Goal: Information Seeking & Learning: Learn about a topic

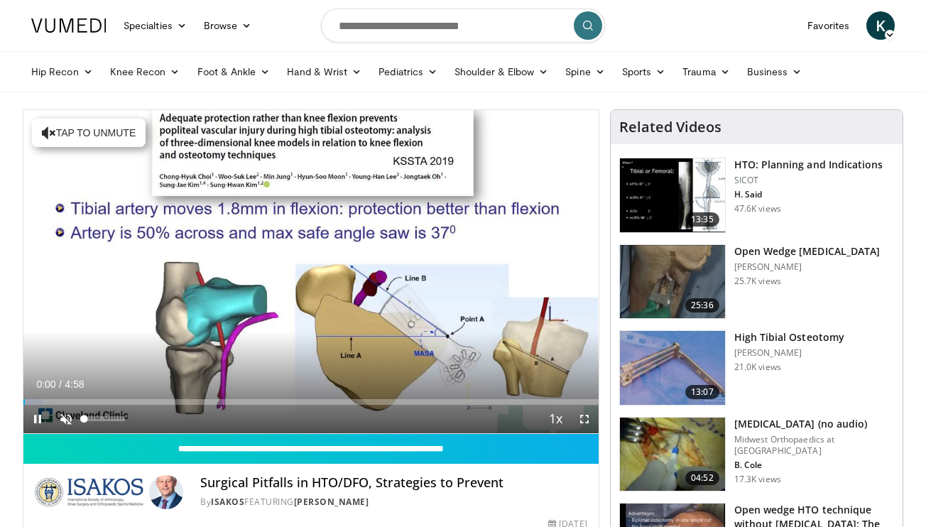
click at [72, 418] on span "Video Player" at bounding box center [66, 419] width 28 height 28
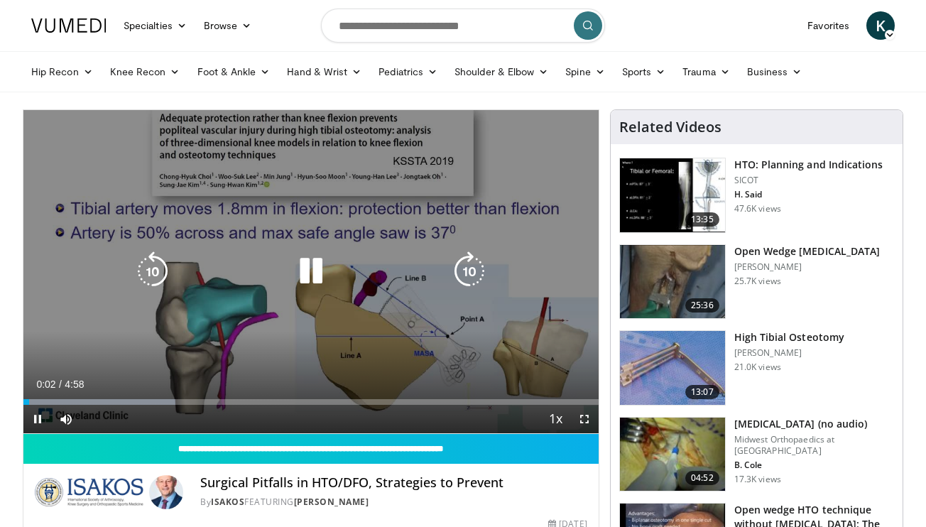
click at [319, 256] on icon "Video Player" at bounding box center [311, 271] width 40 height 40
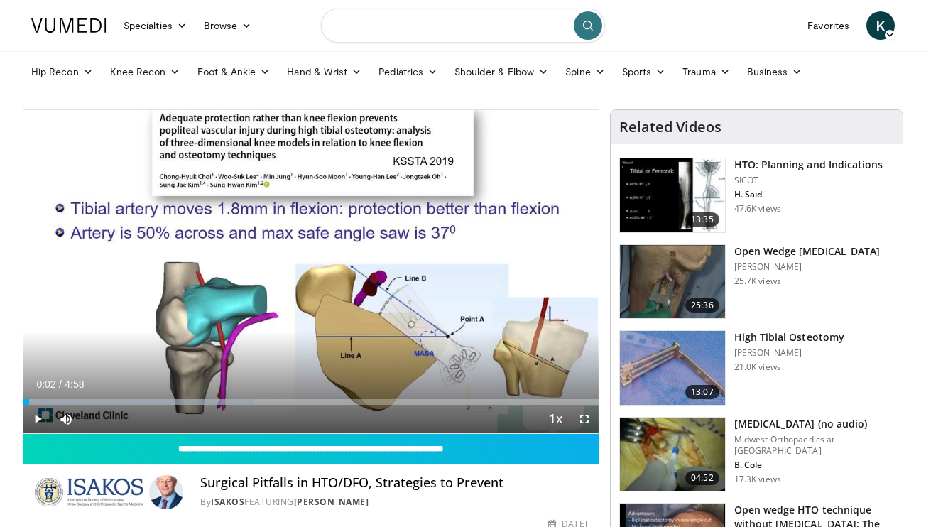
click at [363, 28] on input "Search topics, interventions" at bounding box center [463, 26] width 284 height 34
type input "*"
type input "**********"
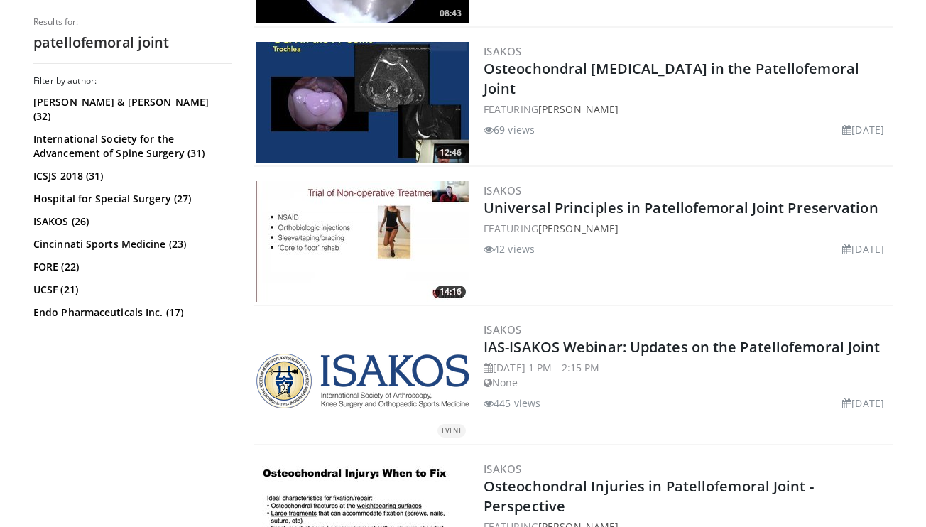
scroll to position [958, 0]
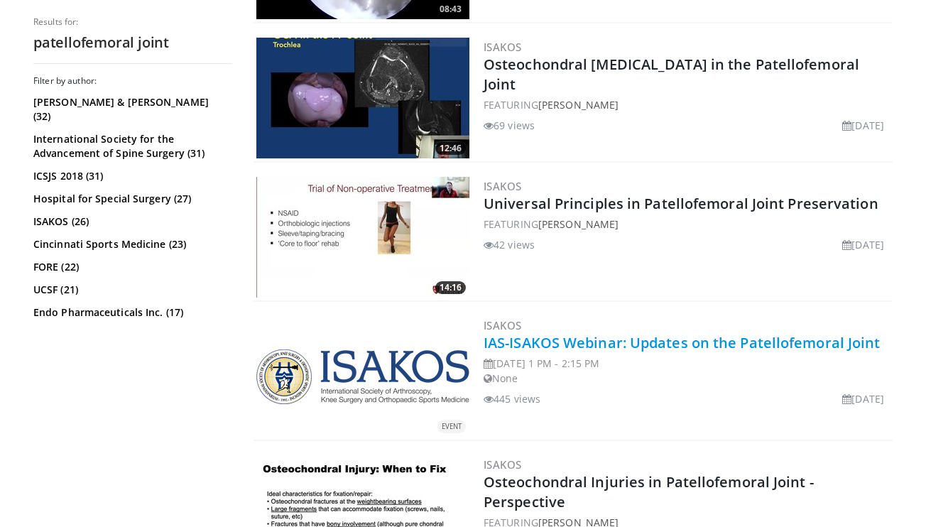
click at [577, 339] on link "IAS-ISAKOS Webinar: Updates on the Patellofemoral Joint" at bounding box center [682, 342] width 397 height 19
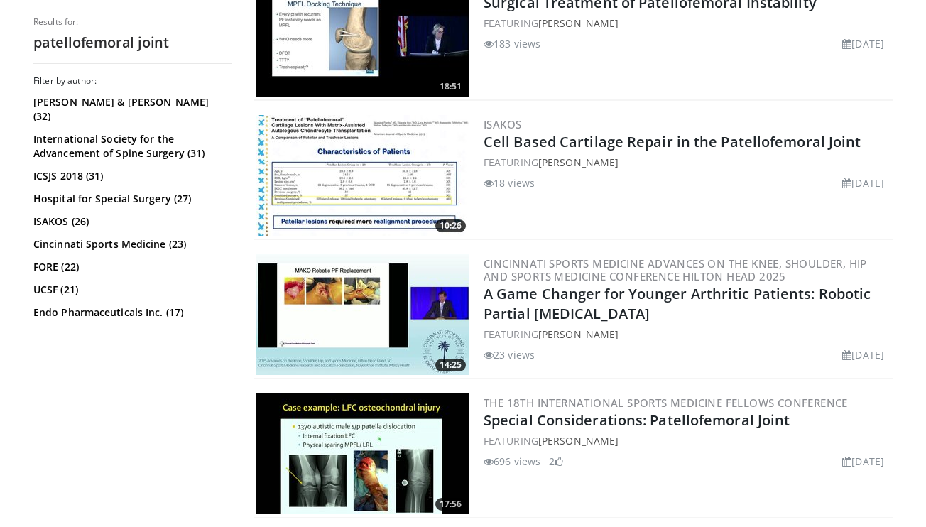
scroll to position [2521, 0]
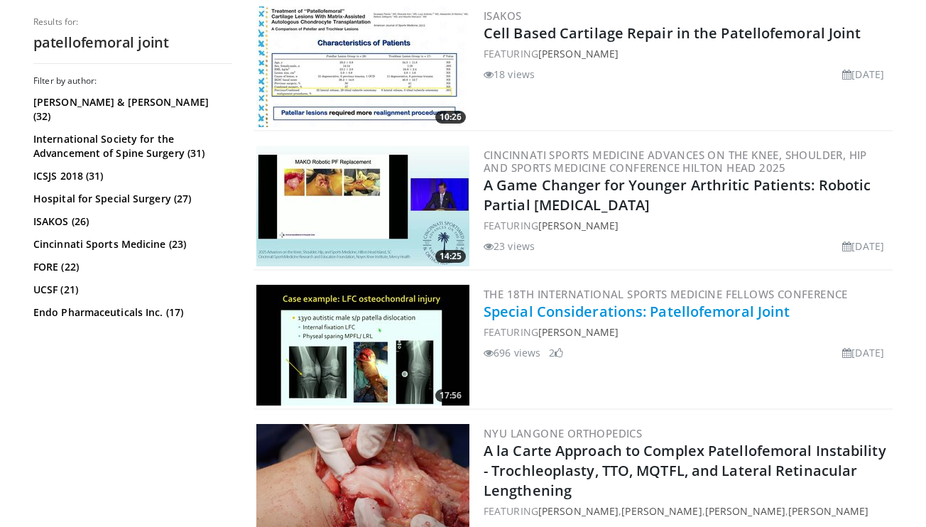
click at [511, 312] on link "Special Considerations: Patellofemoral Joint" at bounding box center [637, 311] width 306 height 19
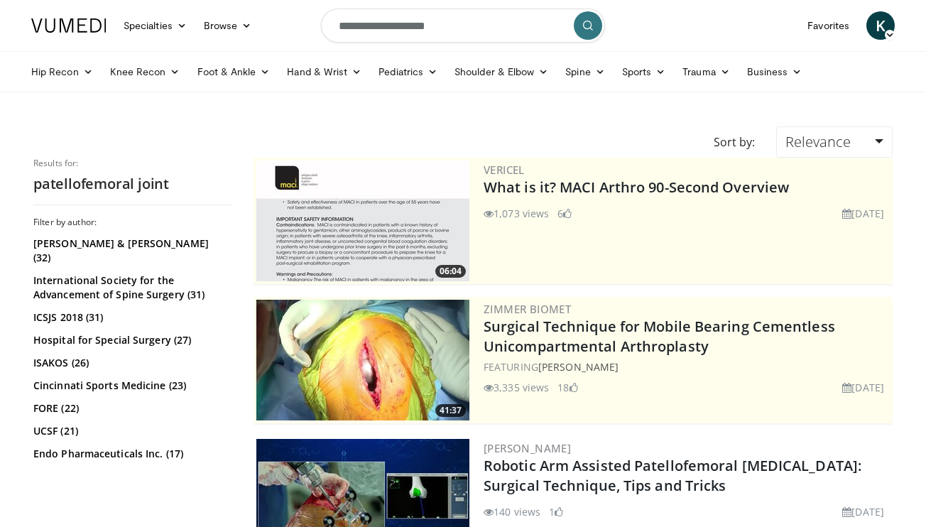
scroll to position [0, 0]
click at [451, 23] on input "**********" at bounding box center [463, 26] width 284 height 34
type input "*"
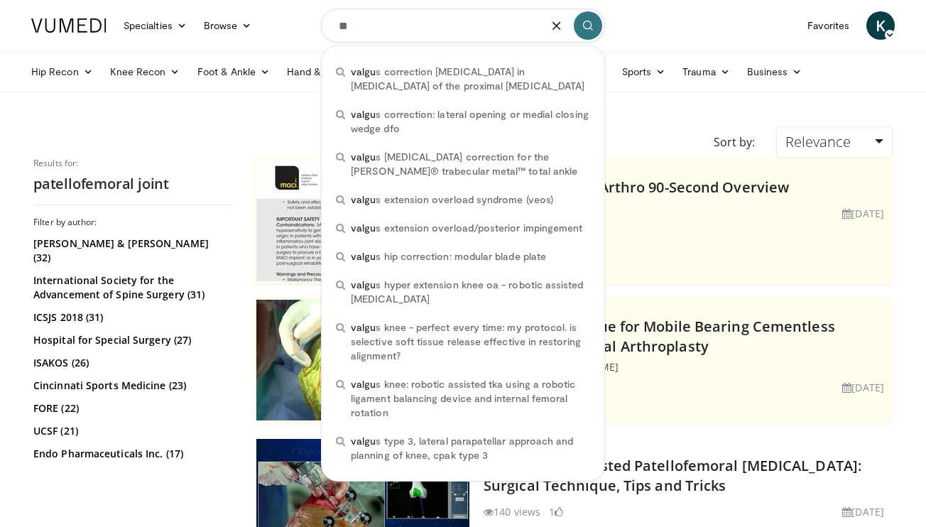
type input "*"
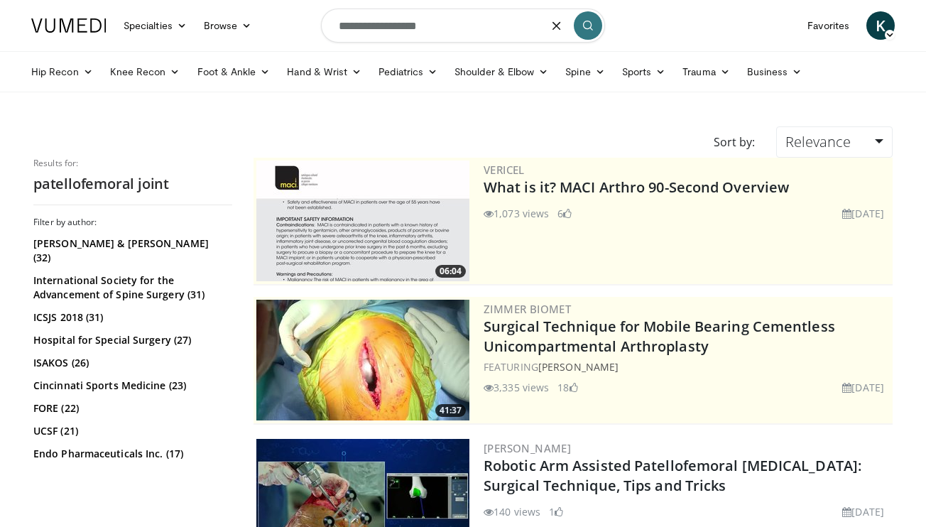
type input "**********"
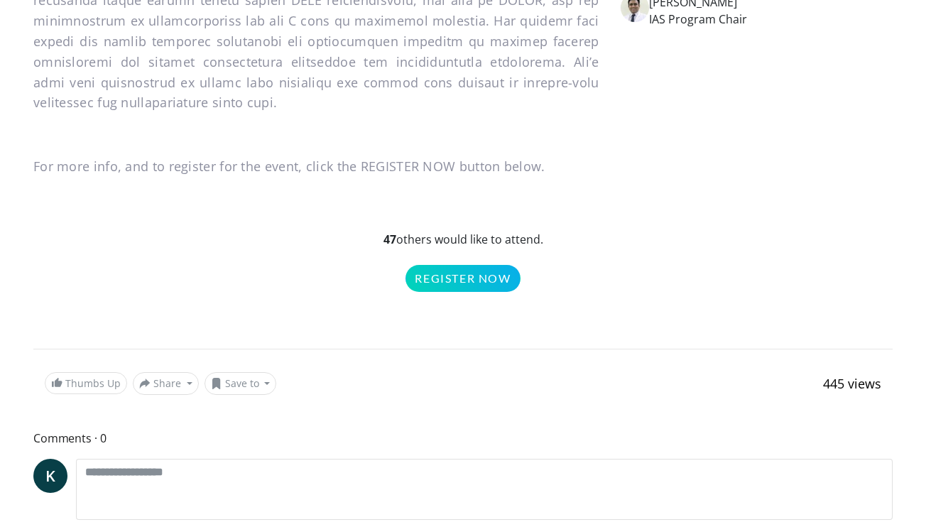
scroll to position [612, 0]
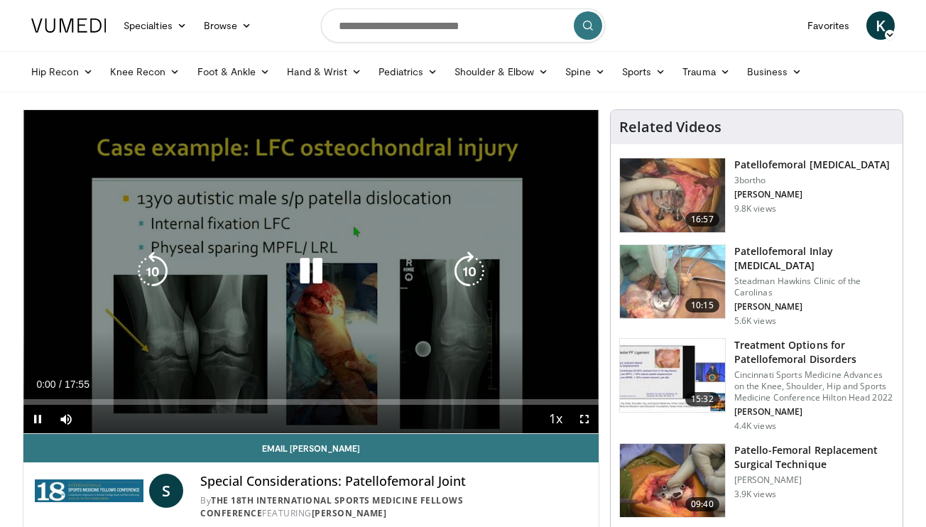
click at [456, 262] on icon "Video Player" at bounding box center [470, 271] width 40 height 40
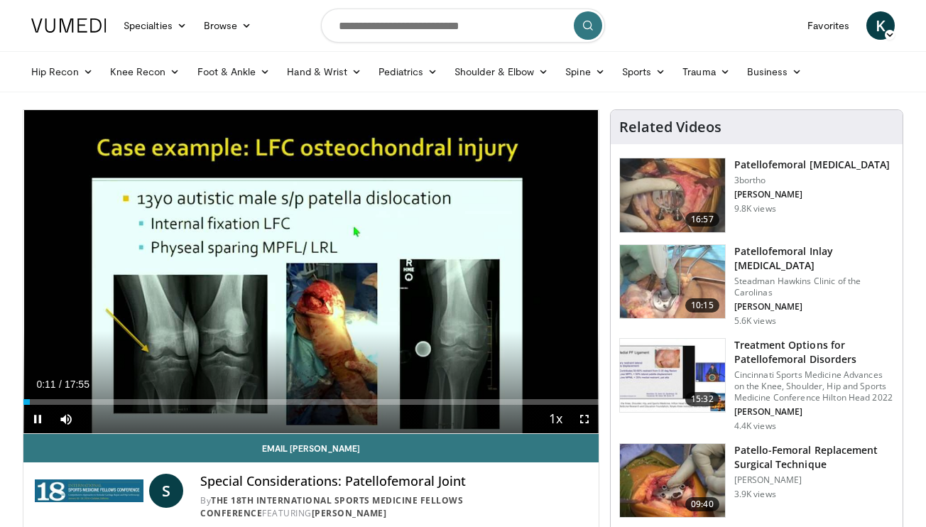
click at [579, 420] on span "Video Player" at bounding box center [584, 419] width 28 height 28
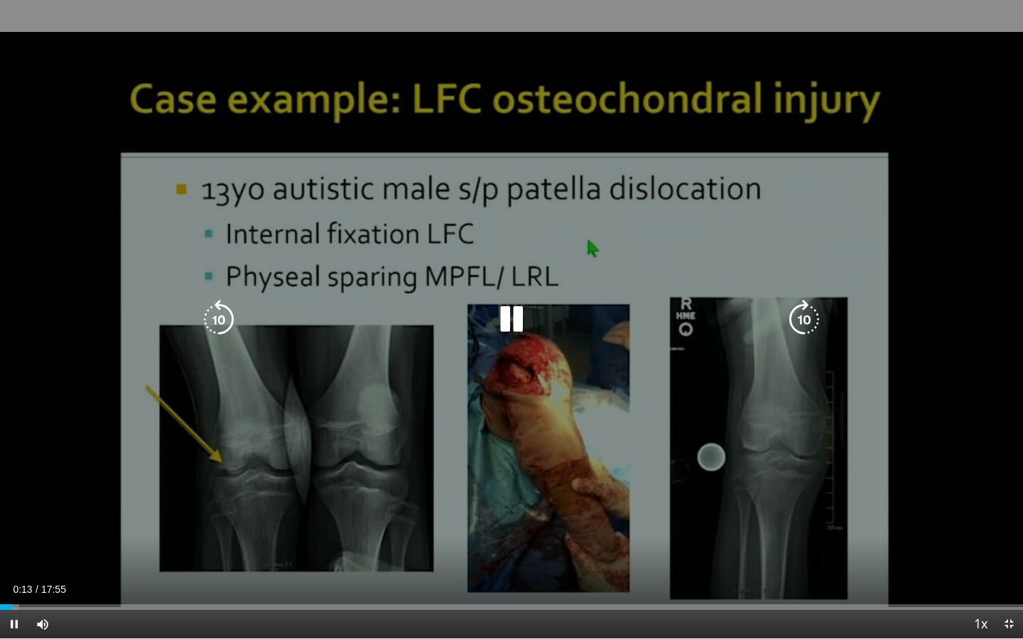
click at [793, 318] on icon "Video Player" at bounding box center [804, 320] width 40 height 40
click at [808, 308] on icon "Video Player" at bounding box center [804, 320] width 40 height 40
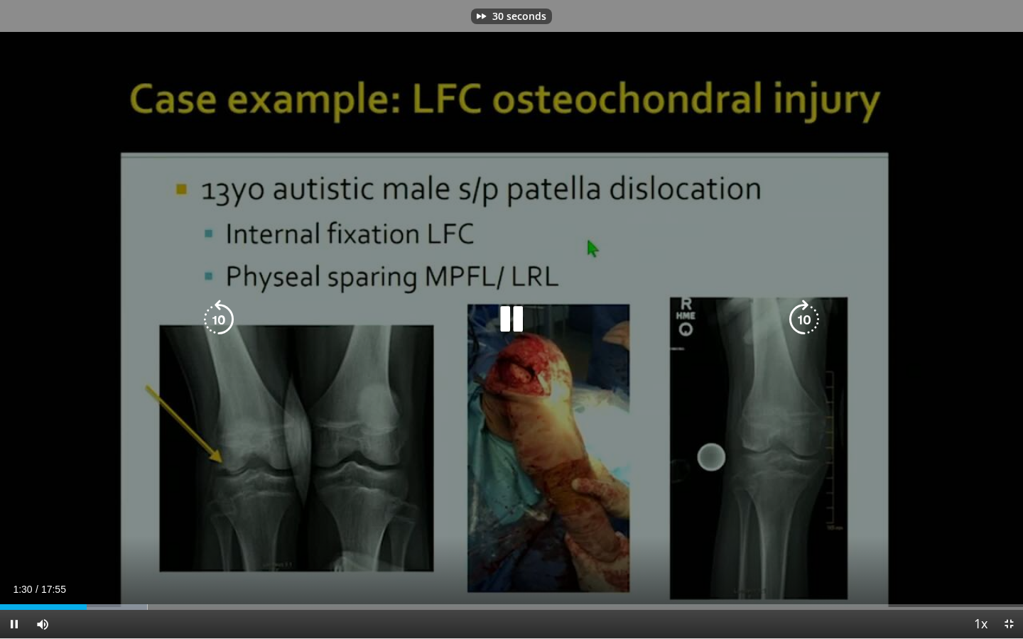
click at [808, 308] on icon "Video Player" at bounding box center [804, 320] width 40 height 40
click at [796, 318] on icon "Video Player" at bounding box center [804, 320] width 40 height 40
click at [800, 318] on icon "Video Player" at bounding box center [804, 320] width 40 height 40
click at [815, 327] on icon "Video Player" at bounding box center [804, 320] width 40 height 40
click at [809, 321] on icon "Video Player" at bounding box center [804, 320] width 40 height 40
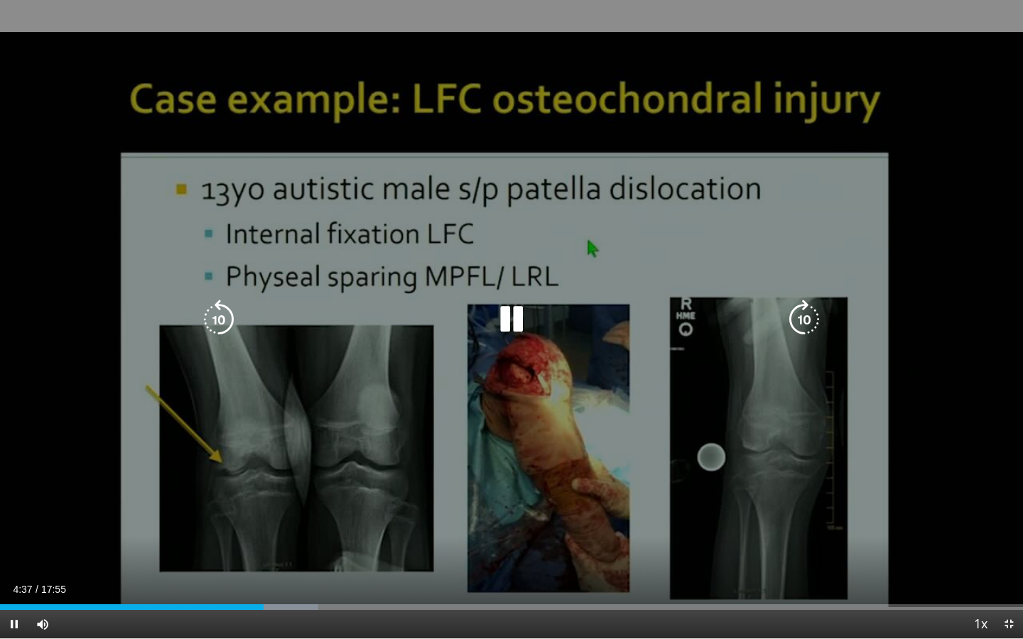
click at [808, 310] on icon "Video Player" at bounding box center [804, 320] width 40 height 40
click at [798, 319] on icon "Video Player" at bounding box center [804, 320] width 40 height 40
click at [798, 321] on icon "Video Player" at bounding box center [804, 320] width 40 height 40
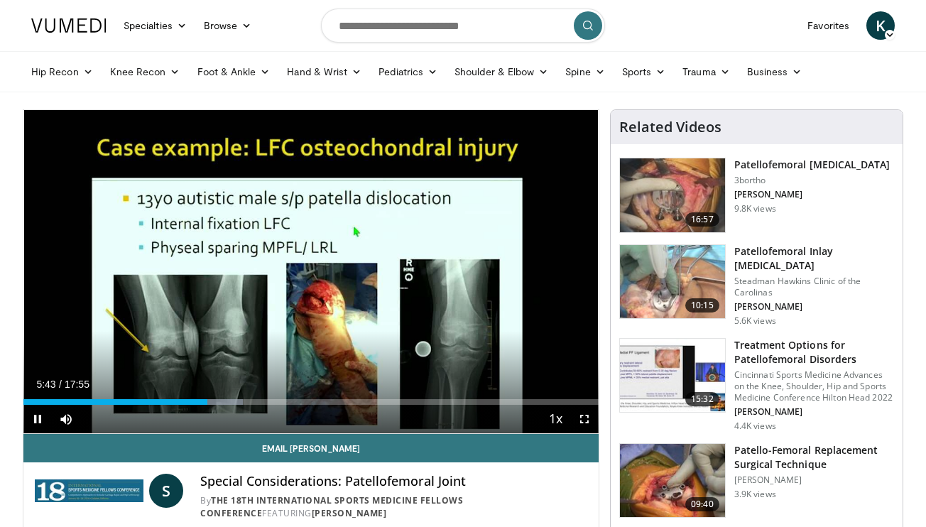
click at [40, 417] on span "Video Player" at bounding box center [37, 419] width 28 height 28
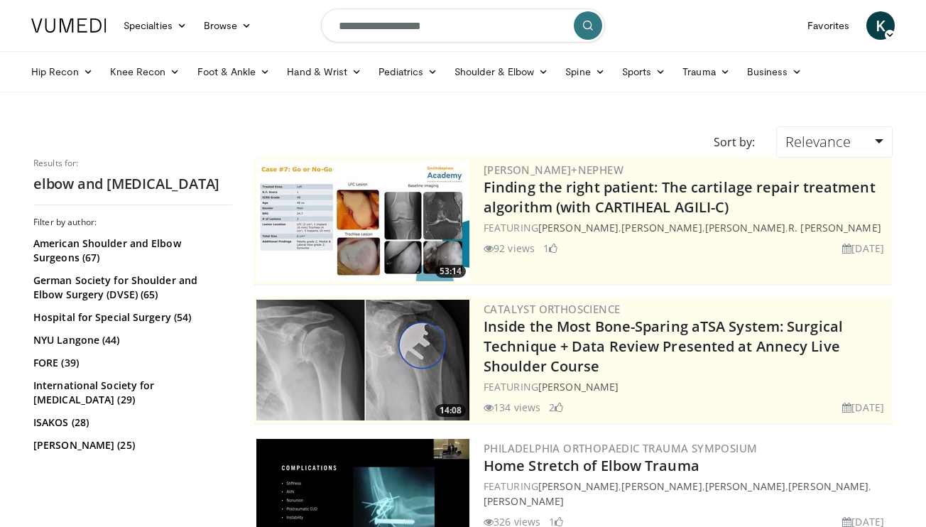
click at [482, 34] on input "**********" at bounding box center [463, 26] width 284 height 34
type input "**********"
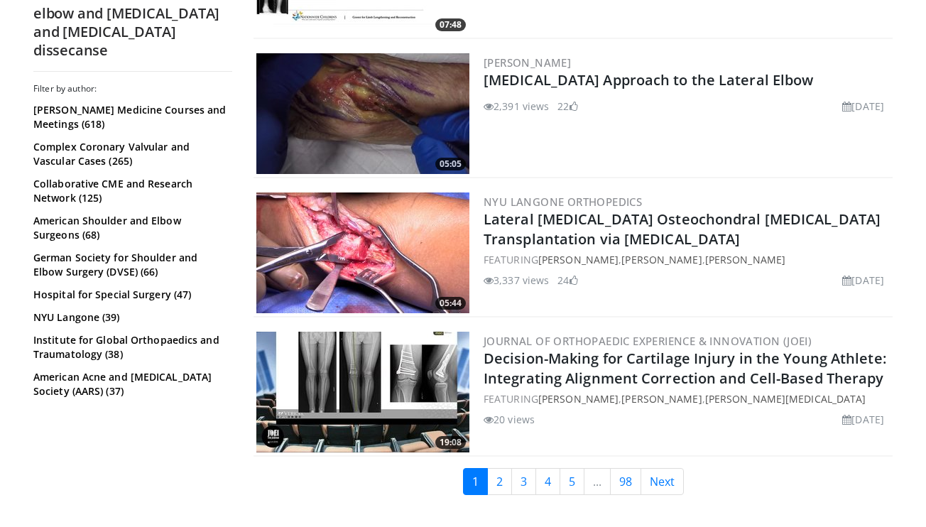
scroll to position [3454, 0]
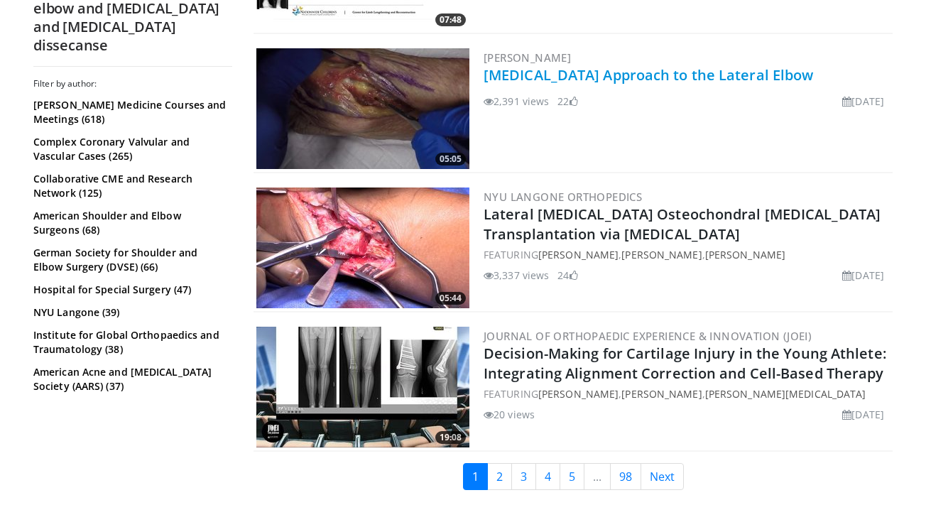
click at [512, 83] on link "[MEDICAL_DATA] Approach to the Lateral Elbow" at bounding box center [649, 74] width 330 height 19
click at [502, 470] on link "2" at bounding box center [499, 476] width 25 height 27
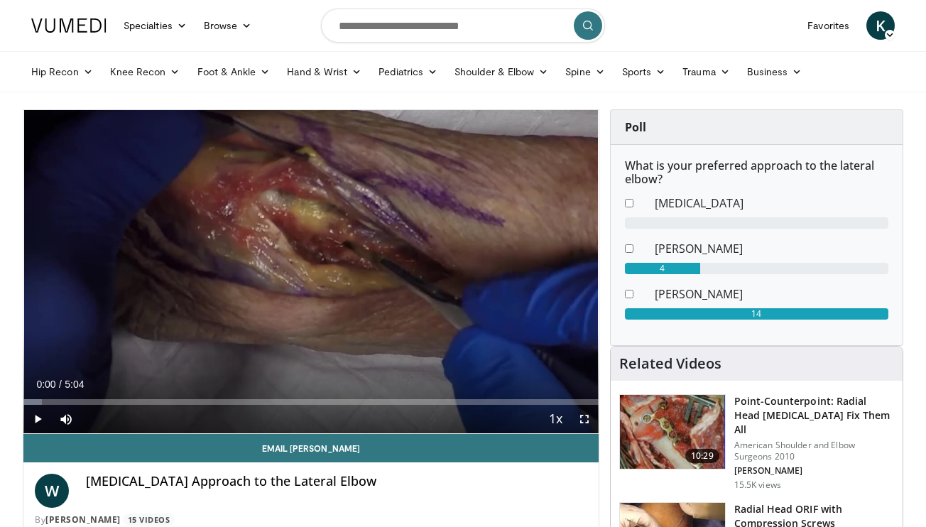
click at [579, 415] on span "Video Player" at bounding box center [584, 419] width 28 height 28
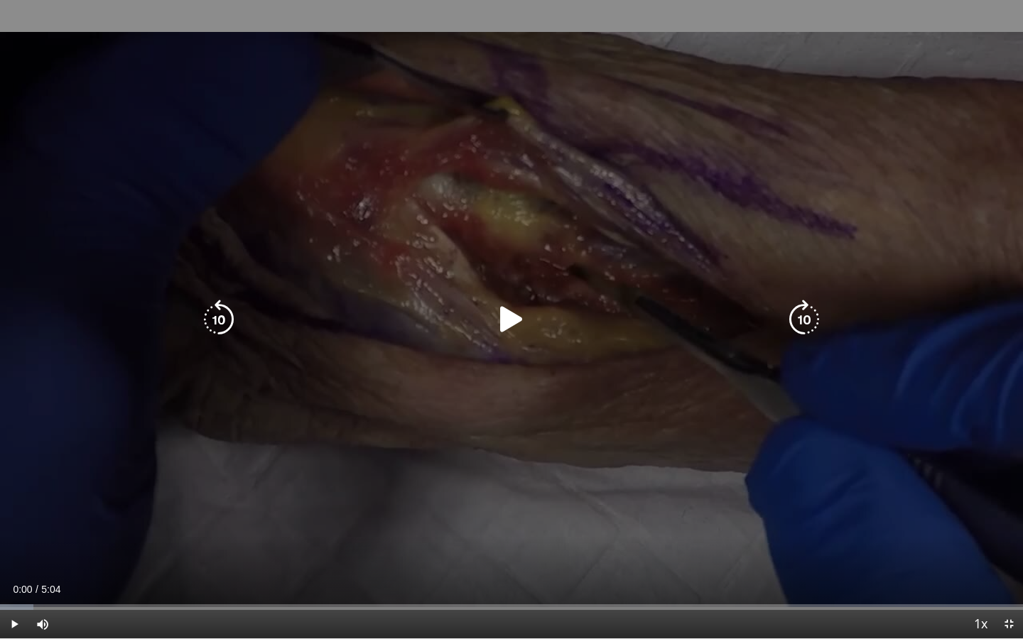
click at [508, 308] on icon "Video Player" at bounding box center [512, 320] width 40 height 40
click at [791, 320] on icon "Video Player" at bounding box center [804, 320] width 40 height 40
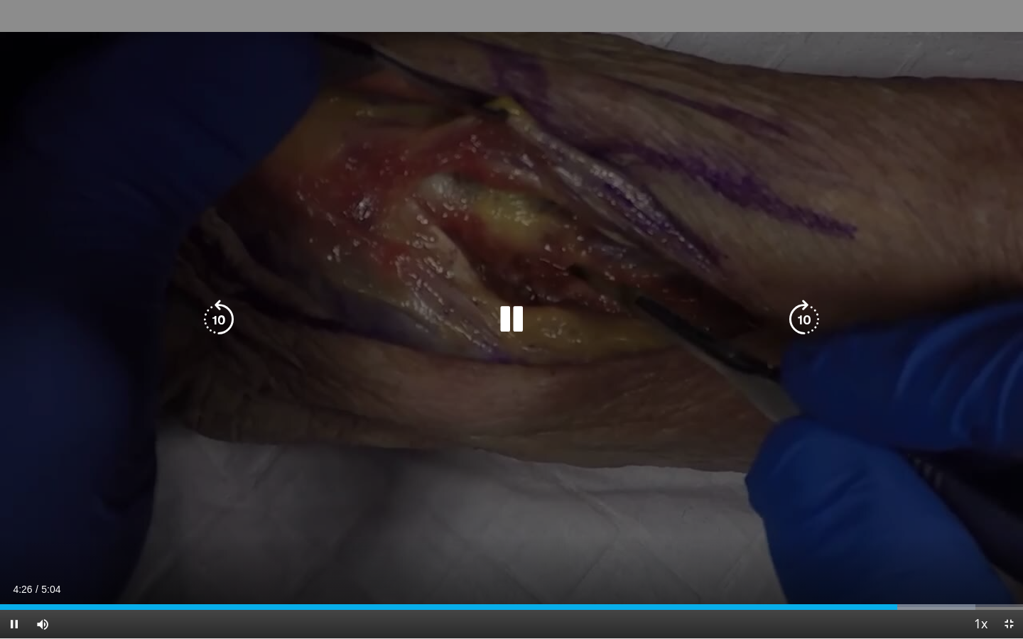
click at [805, 323] on icon "Video Player" at bounding box center [804, 320] width 40 height 40
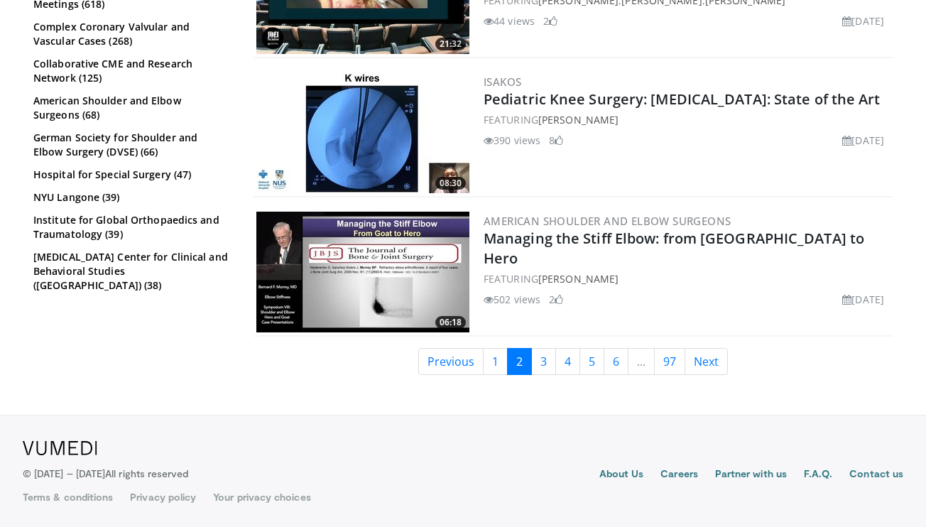
scroll to position [3569, 0]
click at [545, 364] on link "3" at bounding box center [543, 361] width 25 height 27
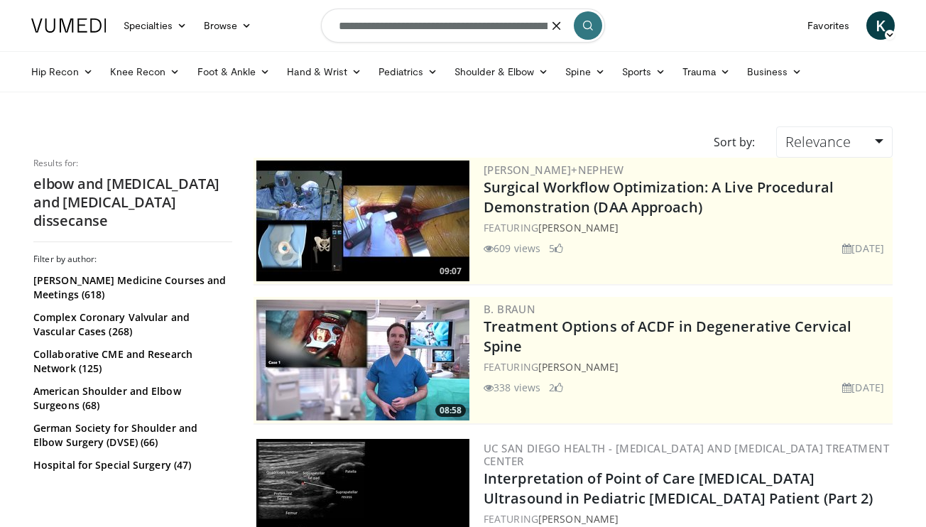
click at [553, 31] on form "**********" at bounding box center [463, 25] width 284 height 51
click at [534, 24] on input "**********" at bounding box center [463, 26] width 284 height 34
click at [529, 33] on input "**********" at bounding box center [463, 26] width 284 height 34
type input "**********"
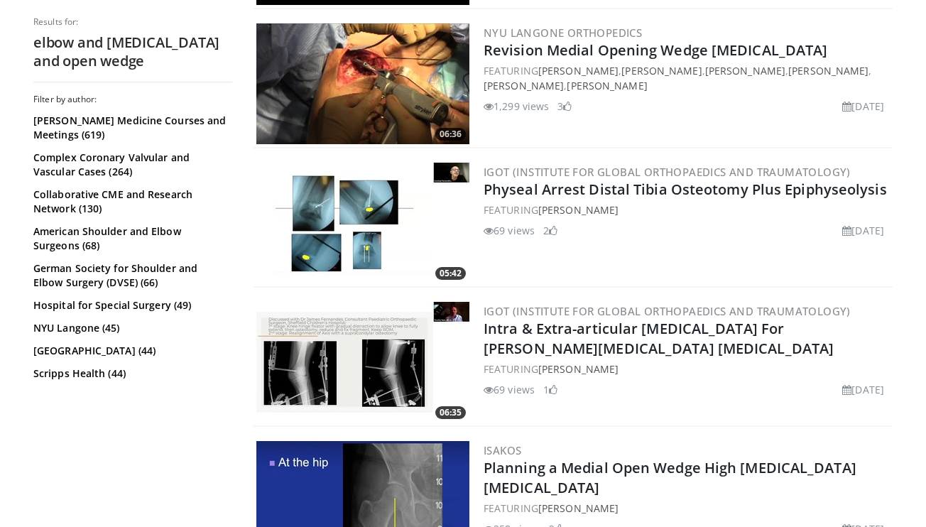
scroll to position [2410, 0]
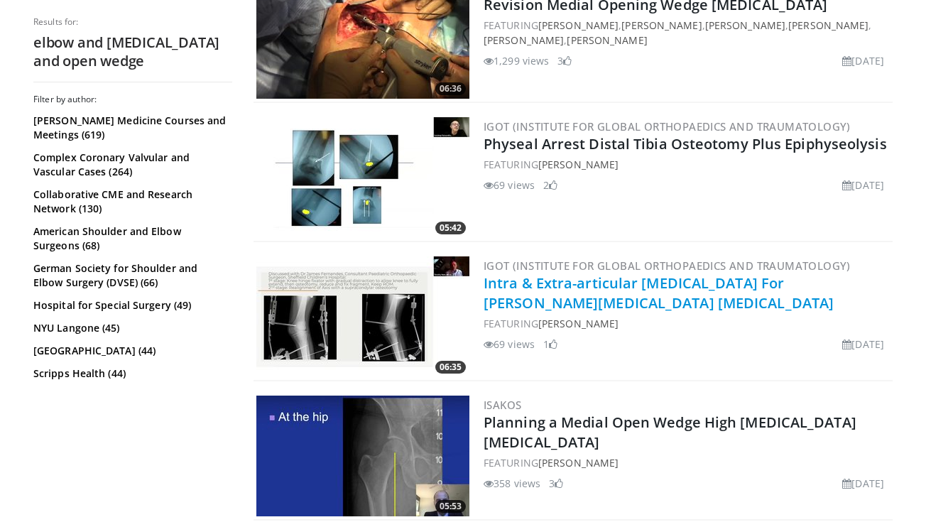
click at [546, 288] on link "Intra & Extra-articular [MEDICAL_DATA] For [PERSON_NAME][MEDICAL_DATA] [MEDICAL…" at bounding box center [659, 292] width 350 height 39
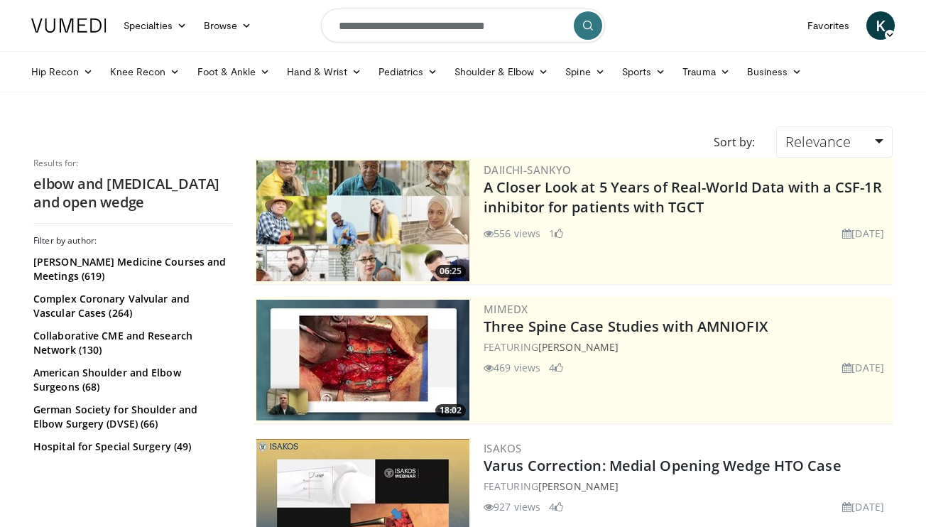
scroll to position [0, 0]
click at [522, 77] on link "Shoulder & Elbow" at bounding box center [501, 72] width 111 height 28
click at [509, 103] on link "Elbow" at bounding box center [472, 105] width 169 height 23
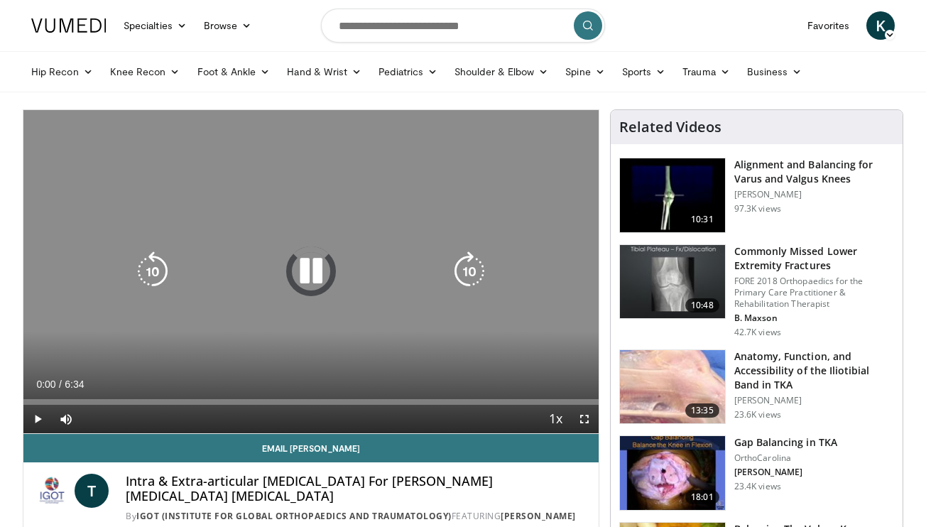
click at [468, 275] on icon "Video Player" at bounding box center [470, 271] width 40 height 40
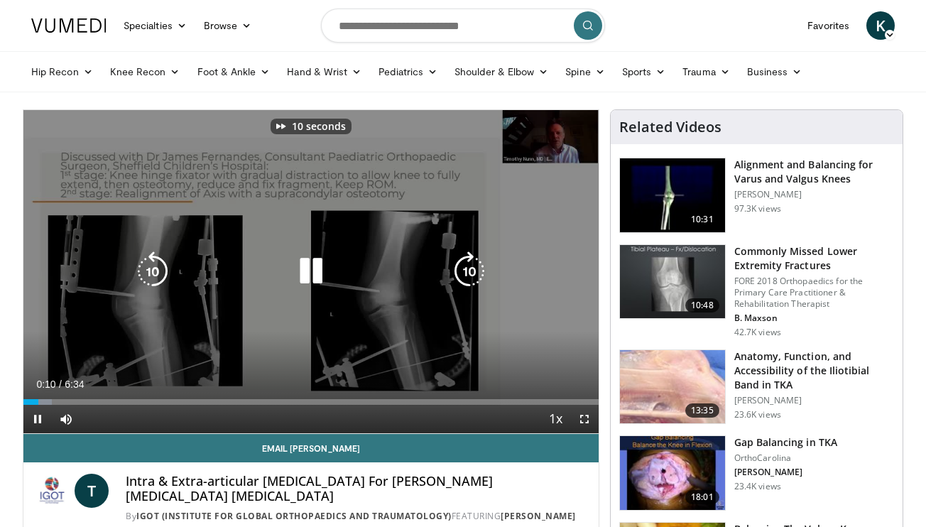
click at [468, 275] on icon "Video Player" at bounding box center [470, 271] width 40 height 40
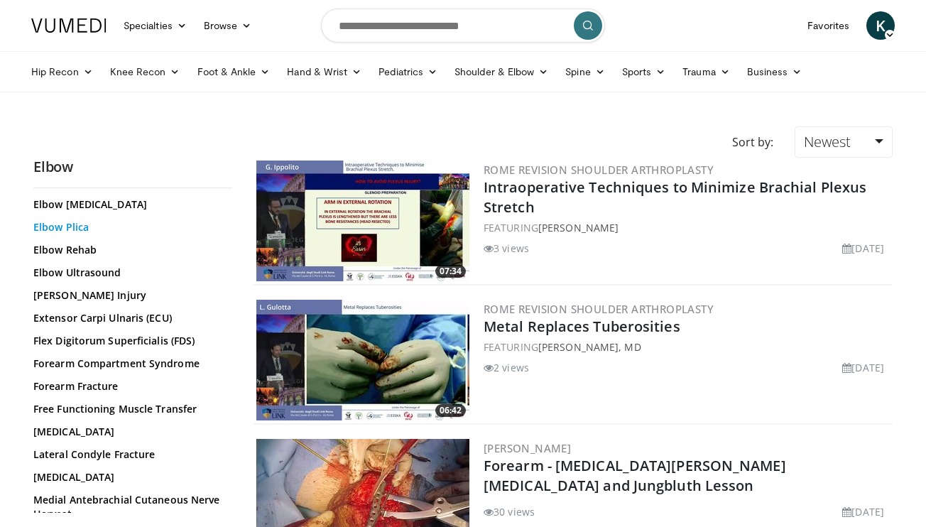
scroll to position [496, 0]
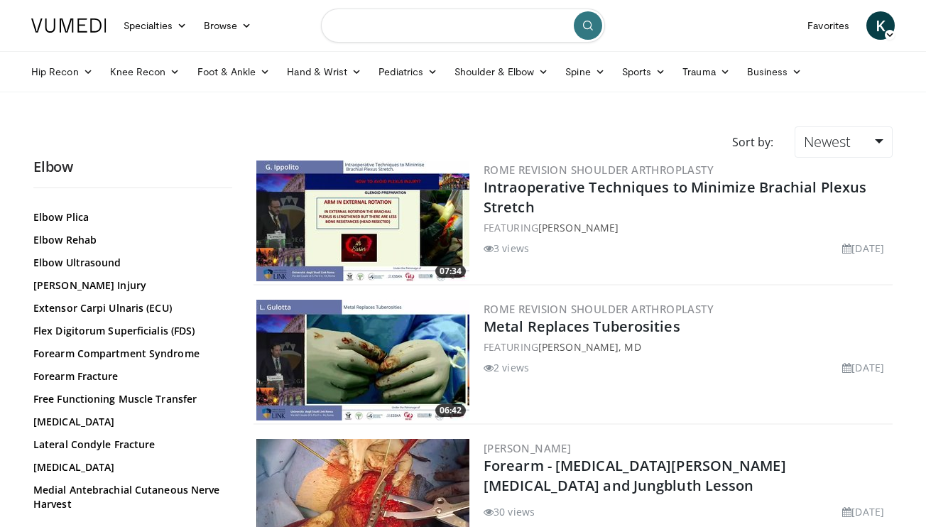
click at [366, 42] on input "Search topics, interventions" at bounding box center [463, 26] width 284 height 34
type input "**********"
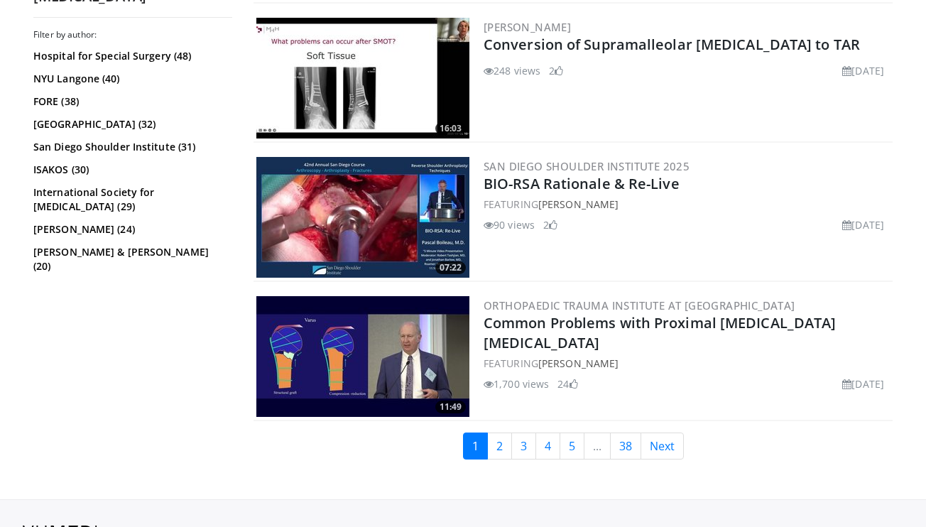
scroll to position [3493, 0]
